Goal: Download file/media

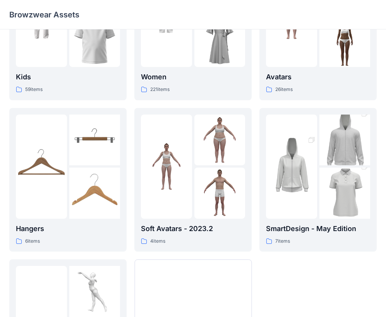
scroll to position [190, 0]
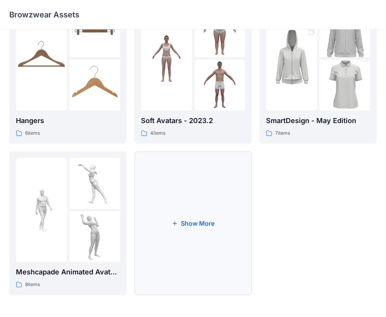
click at [185, 222] on button "Show More" at bounding box center [192, 223] width 117 height 144
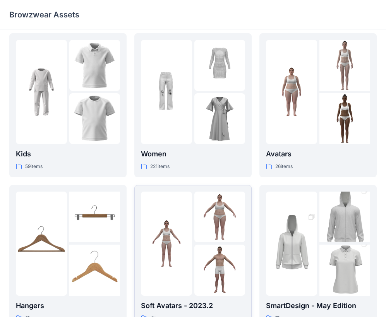
scroll to position [0, 0]
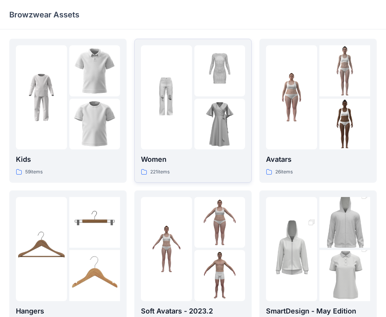
click at [202, 160] on p "Women" at bounding box center [193, 159] width 104 height 11
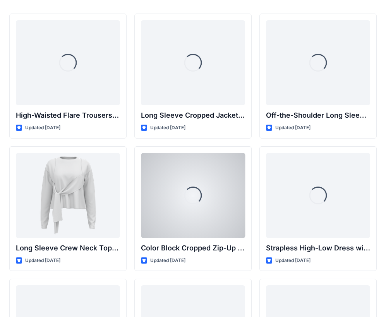
scroll to position [39, 0]
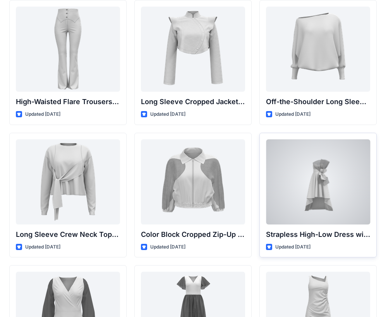
click at [352, 194] on div at bounding box center [318, 181] width 104 height 85
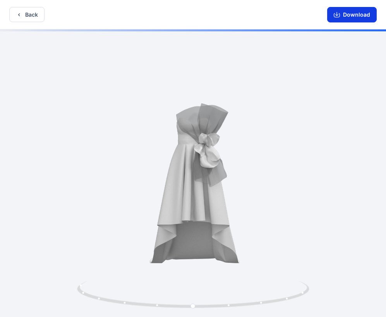
click at [352, 17] on button "Download" at bounding box center [352, 14] width 50 height 15
click at [36, 12] on button "Back" at bounding box center [26, 14] width 35 height 15
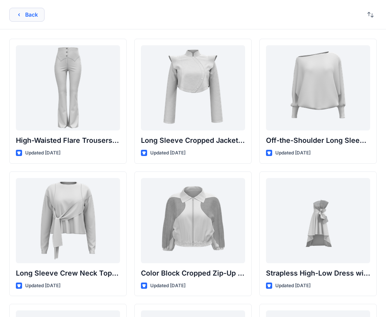
click at [34, 17] on button "Back" at bounding box center [26, 15] width 35 height 14
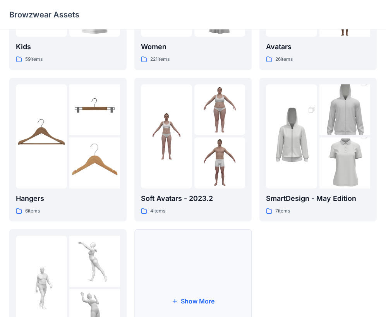
scroll to position [190, 0]
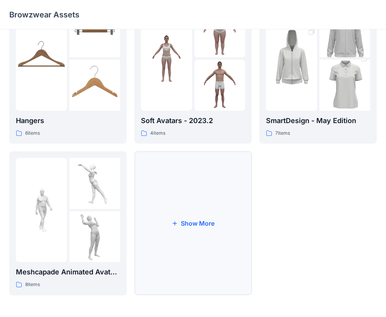
click at [203, 218] on button "Show More" at bounding box center [192, 223] width 117 height 144
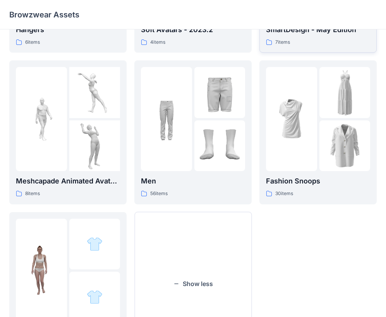
scroll to position [148, 0]
